Goal: Task Accomplishment & Management: Complete application form

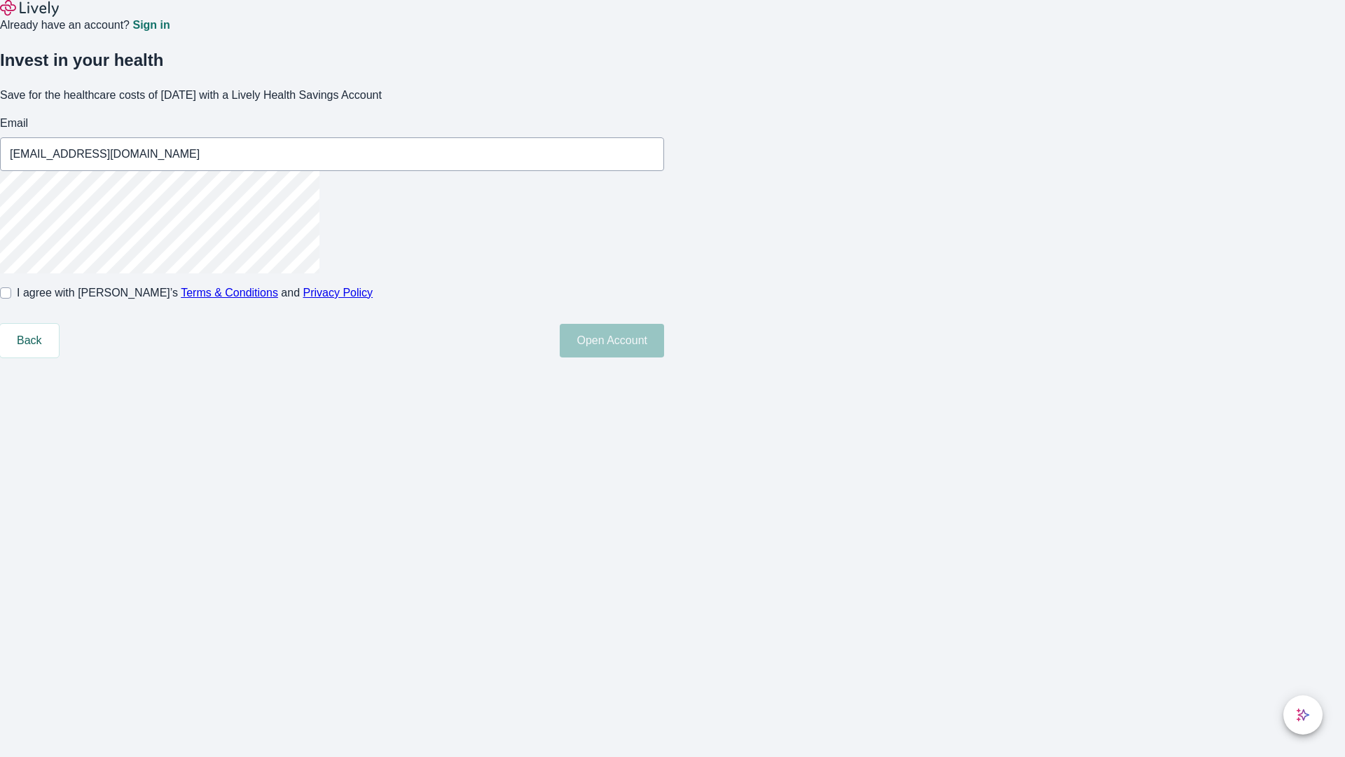
click at [11, 299] on input "I agree with Lively’s Terms & Conditions and Privacy Policy" at bounding box center [5, 292] width 11 height 11
checkbox input "true"
click at [664, 357] on button "Open Account" at bounding box center [612, 341] width 104 height 34
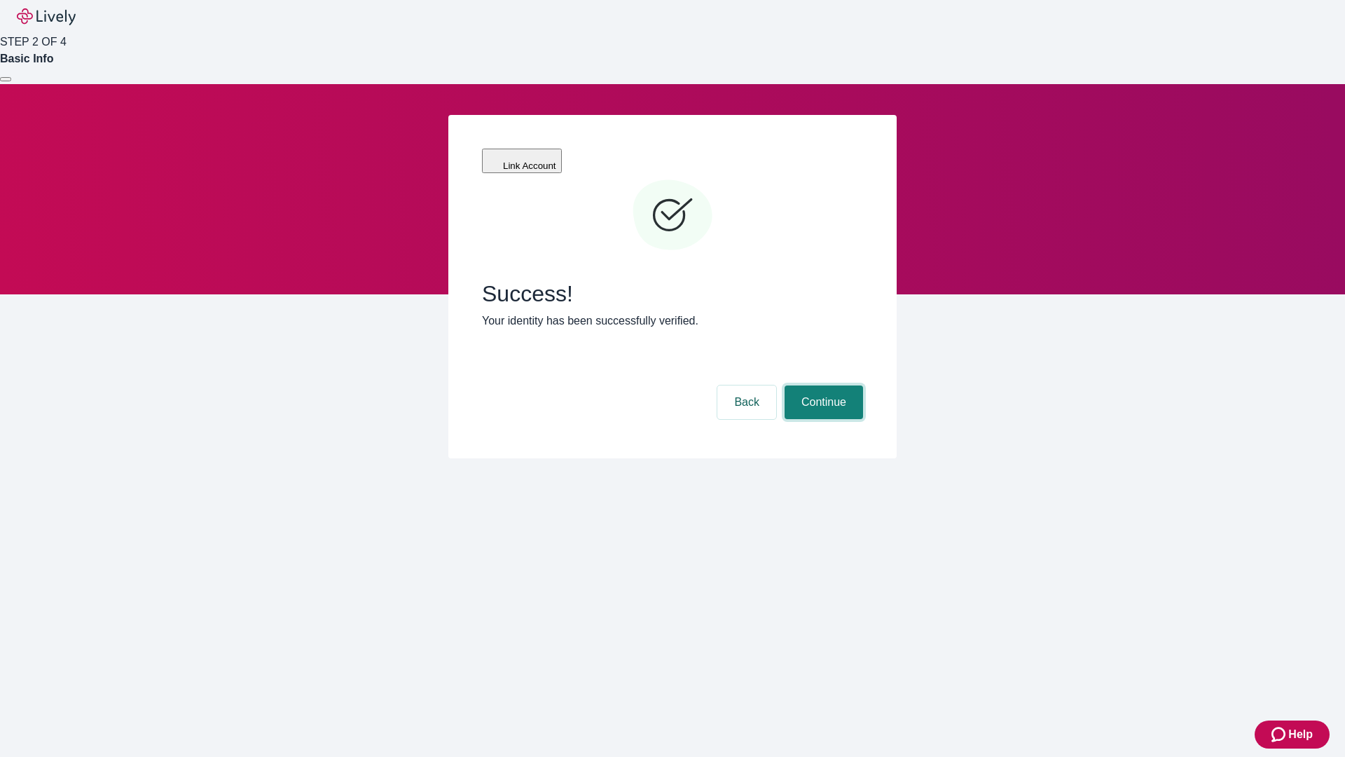
click at [822, 385] on button "Continue" at bounding box center [824, 402] width 78 height 34
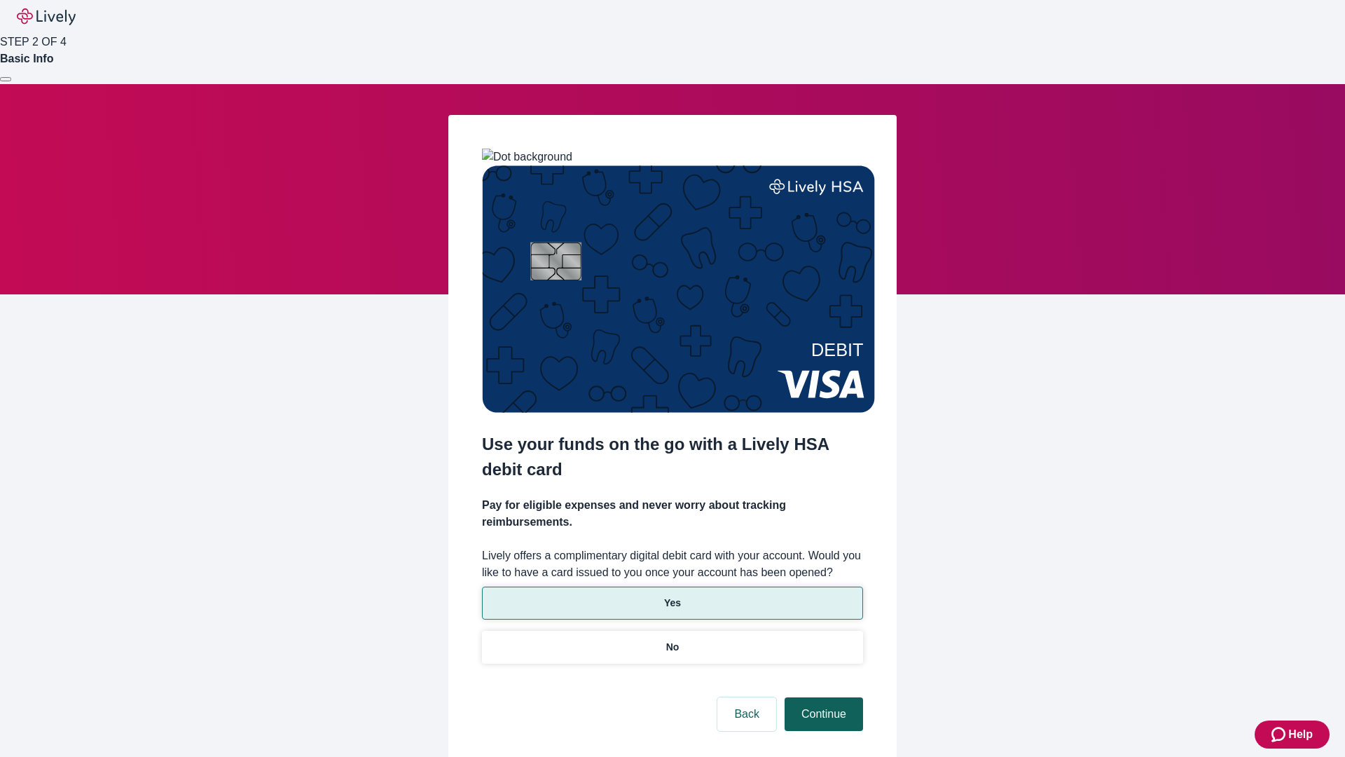
click at [672, 596] on p "Yes" at bounding box center [672, 603] width 17 height 15
click at [822, 697] on button "Continue" at bounding box center [824, 714] width 78 height 34
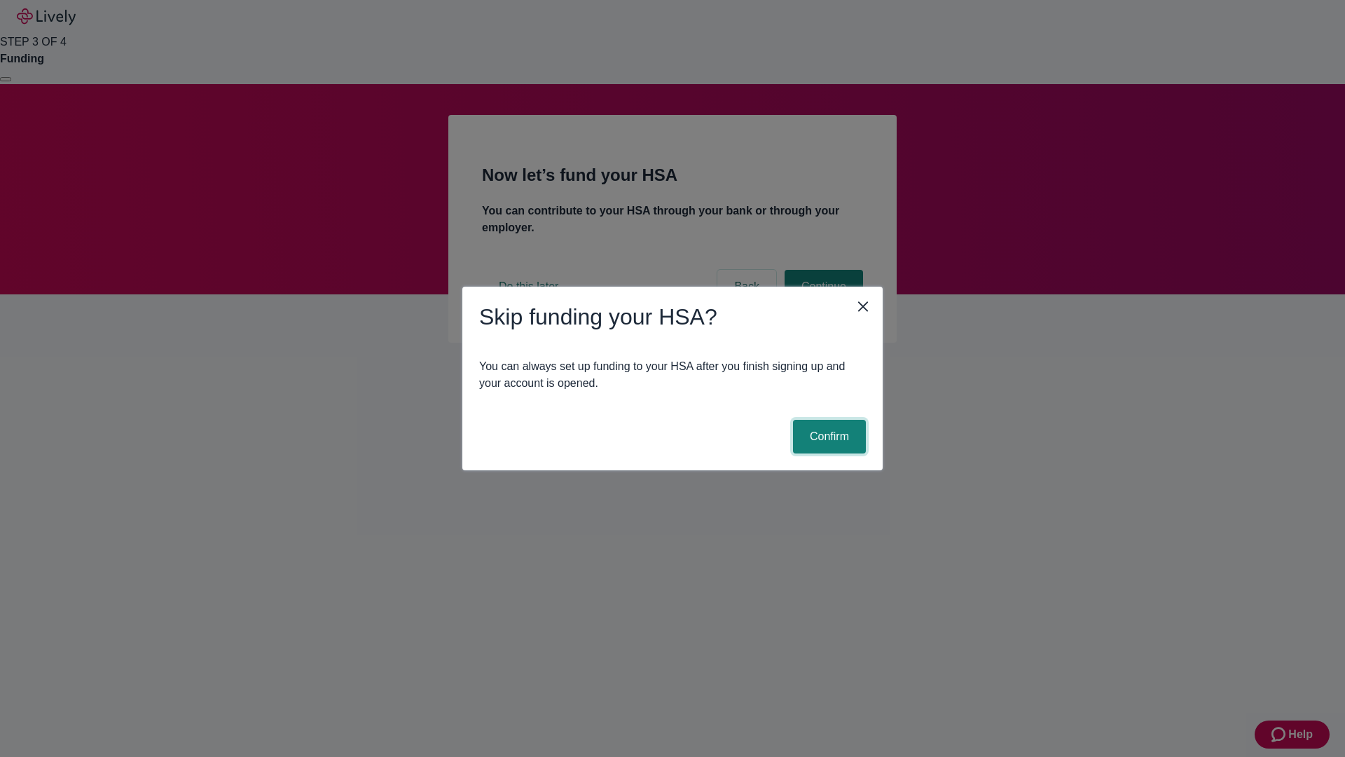
click at [828, 437] on button "Confirm" at bounding box center [829, 437] width 73 height 34
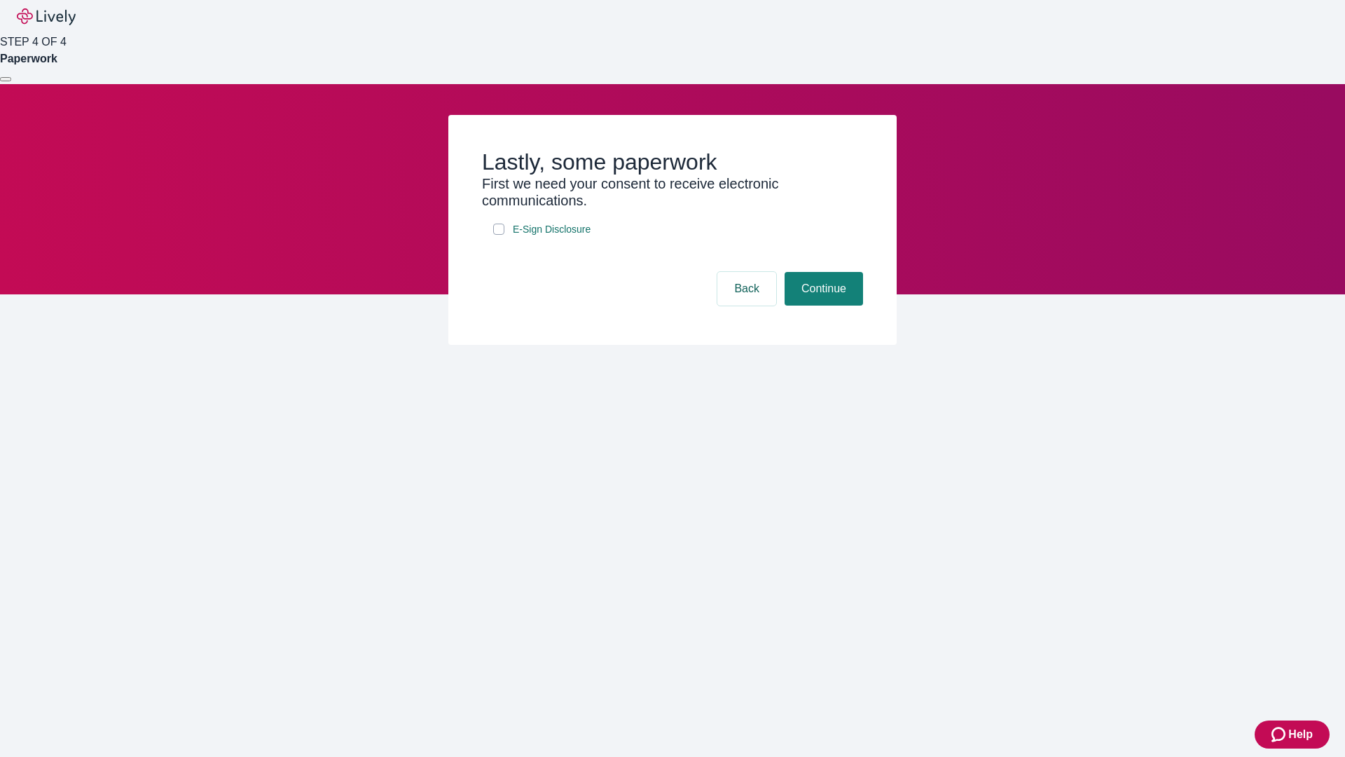
click at [499, 235] on input "E-Sign Disclosure" at bounding box center [498, 229] width 11 height 11
checkbox input "true"
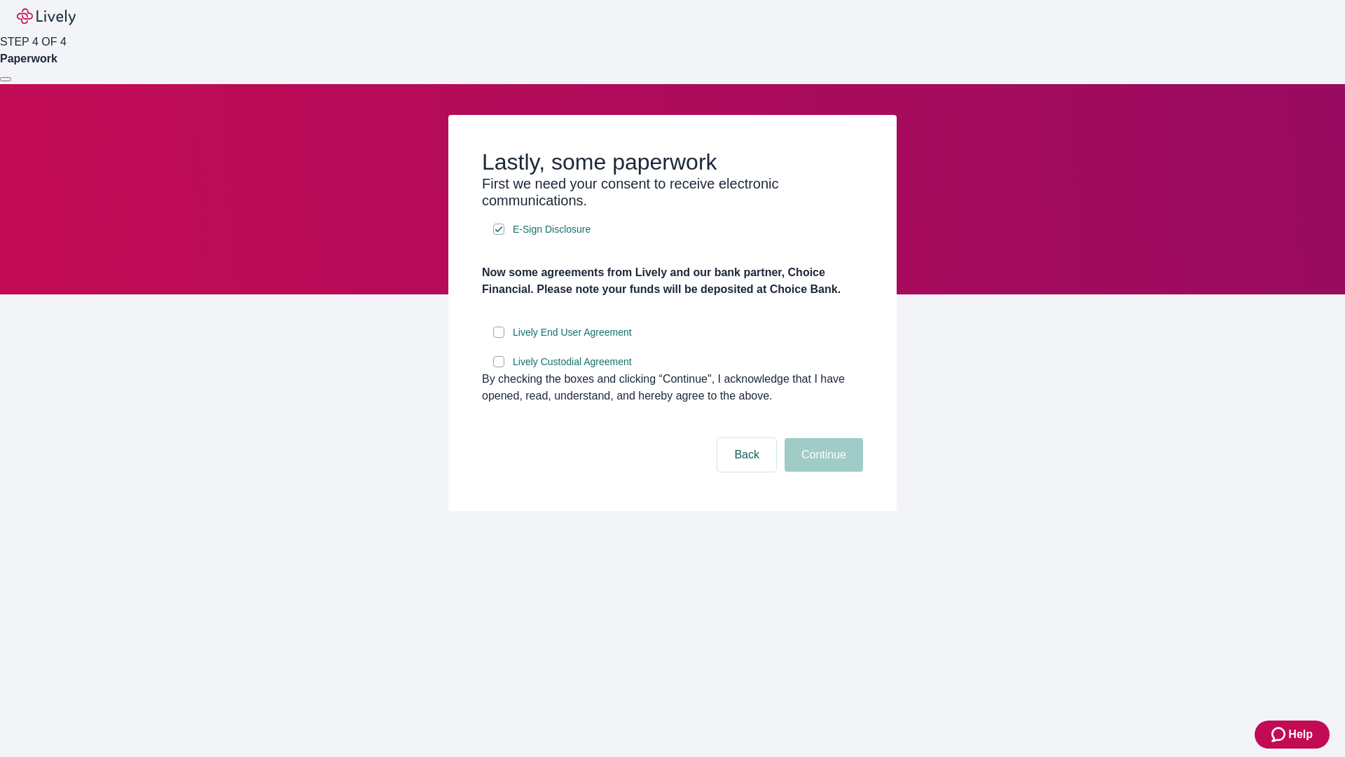
click at [499, 338] on input "Lively End User Agreement" at bounding box center [498, 332] width 11 height 11
checkbox input "true"
click at [499, 367] on input "Lively Custodial Agreement" at bounding box center [498, 361] width 11 height 11
checkbox input "true"
click at [822, 472] on button "Continue" at bounding box center [824, 455] width 78 height 34
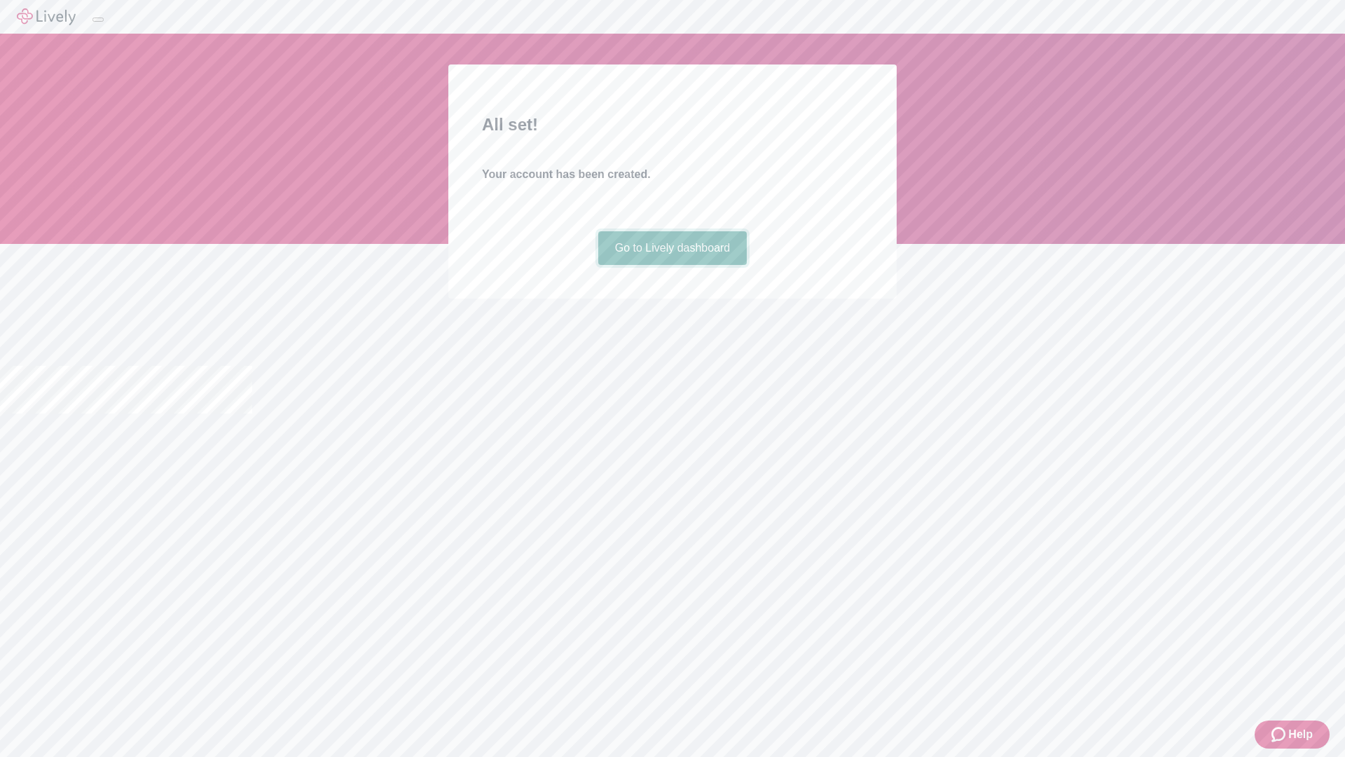
click at [672, 265] on link "Go to Lively dashboard" at bounding box center [672, 248] width 149 height 34
